Goal: Find specific page/section: Find specific page/section

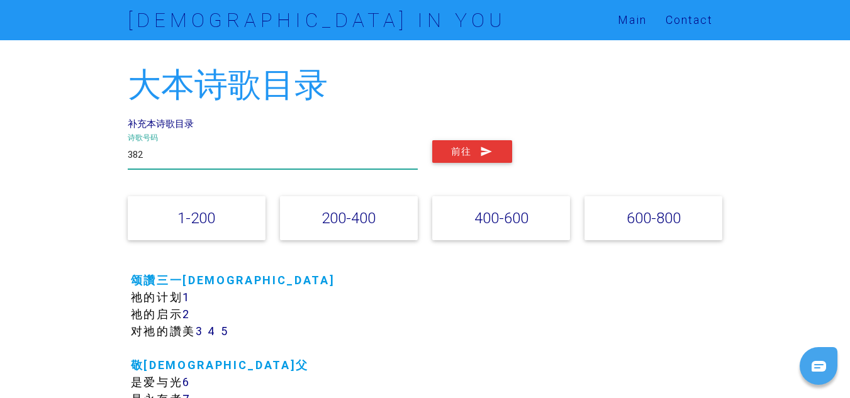
click at [188, 155] on input "382" at bounding box center [273, 154] width 291 height 29
type input "3"
type input "196"
click at [432, 140] on button "前往" at bounding box center [472, 151] width 80 height 23
click at [238, 161] on input "196" at bounding box center [273, 154] width 291 height 29
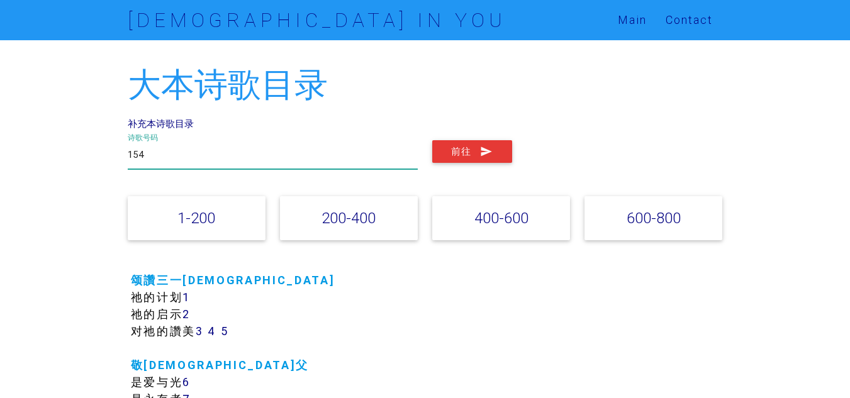
type input "154"
click at [432, 140] on button "前往" at bounding box center [472, 151] width 80 height 23
click at [196, 150] on input "154" at bounding box center [273, 154] width 291 height 29
type input "1"
type input "9"
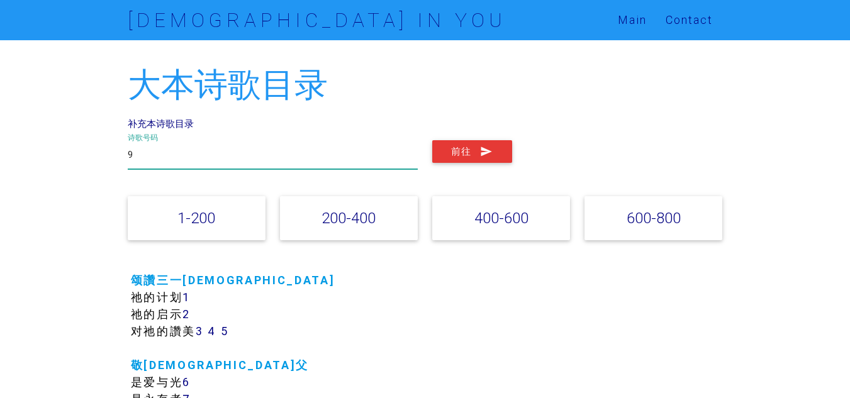
click at [432, 140] on button "前往" at bounding box center [472, 151] width 80 height 23
click at [157, 156] on input "9" at bounding box center [273, 154] width 291 height 29
type input "5"
click at [432, 140] on button "前往" at bounding box center [472, 151] width 80 height 23
